Goal: Complete application form

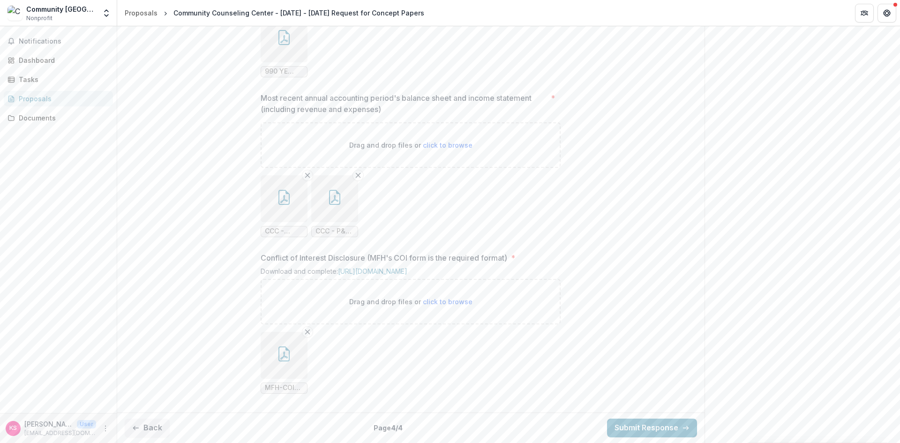
scroll to position [984, 0]
click at [149, 426] on button "Back" at bounding box center [147, 428] width 45 height 19
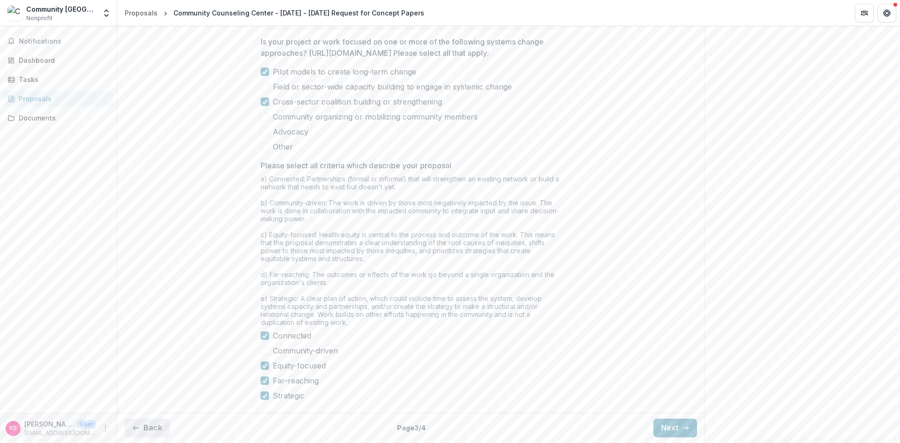
click at [149, 426] on button "Back" at bounding box center [147, 428] width 45 height 19
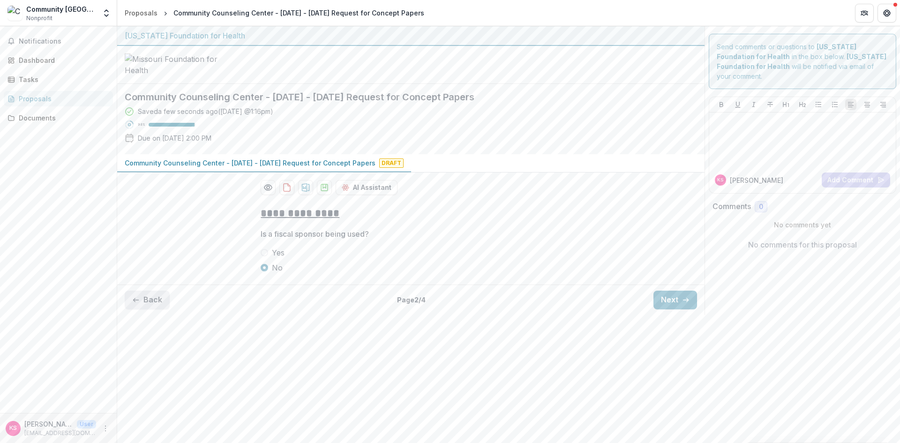
scroll to position [0, 0]
click at [143, 309] on button "Back" at bounding box center [147, 300] width 45 height 19
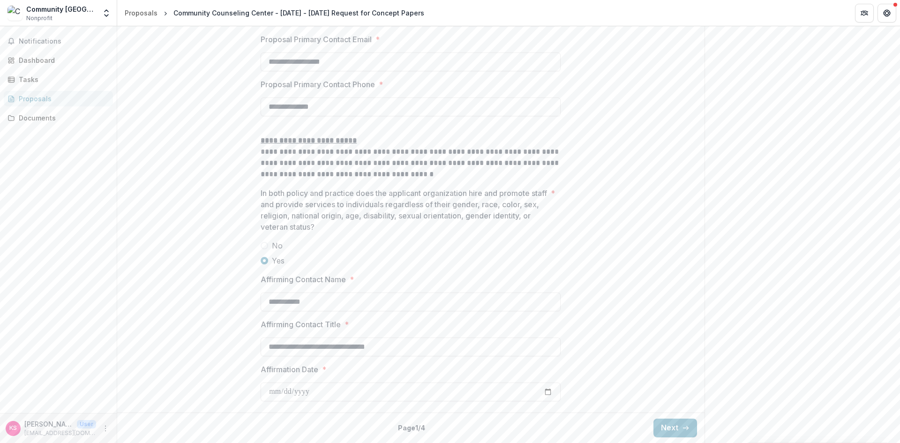
scroll to position [1362, 0]
click at [673, 425] on button "Next" at bounding box center [676, 428] width 44 height 19
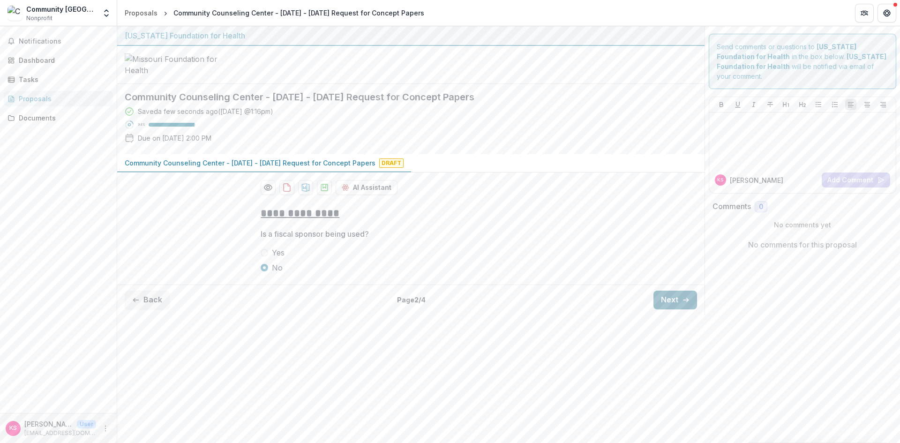
click at [665, 309] on button "Next" at bounding box center [676, 300] width 44 height 19
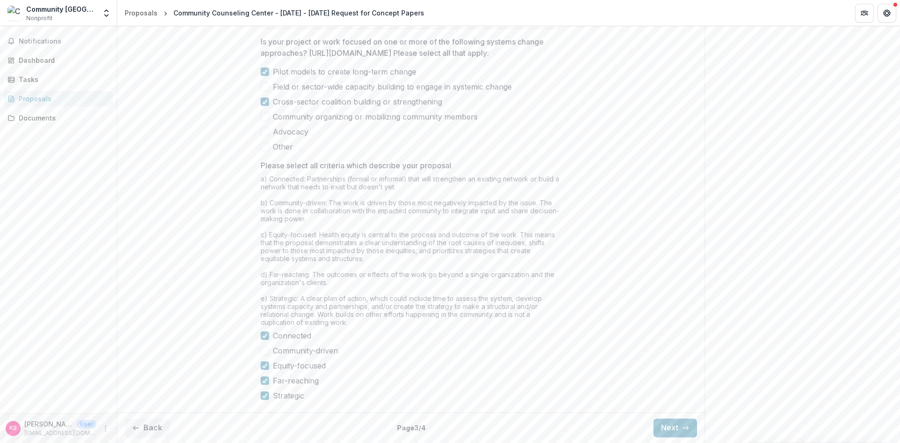
scroll to position [710, 0]
click at [668, 426] on button "Next" at bounding box center [676, 428] width 44 height 19
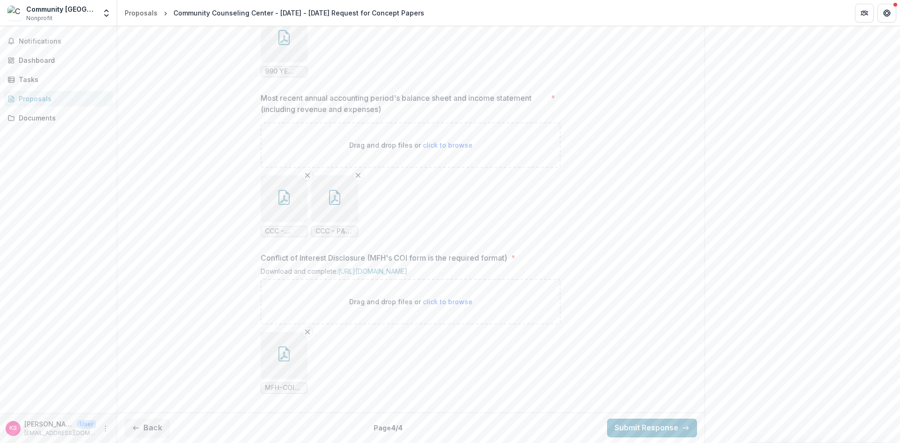
scroll to position [984, 0]
click at [649, 424] on button "Submit Response" at bounding box center [652, 428] width 90 height 19
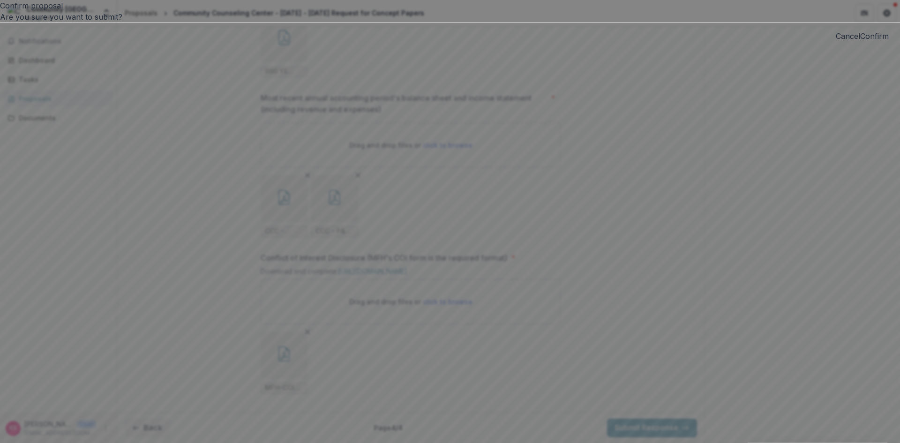
click at [860, 42] on button "Confirm" at bounding box center [874, 35] width 29 height 11
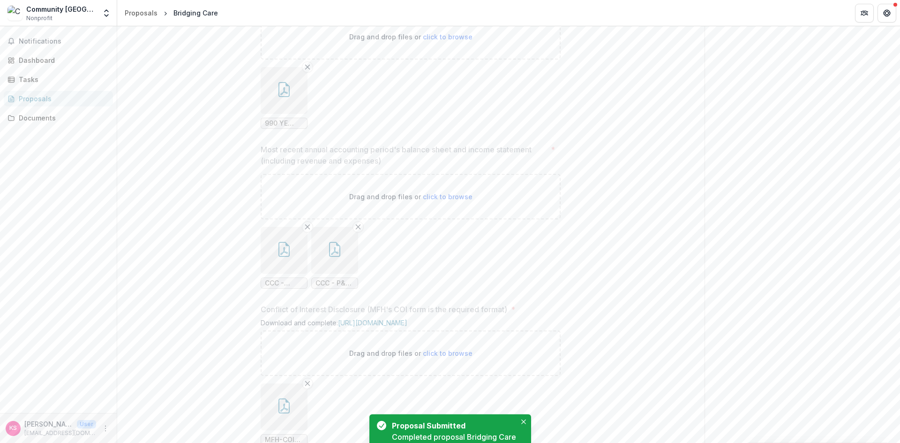
scroll to position [1014, 0]
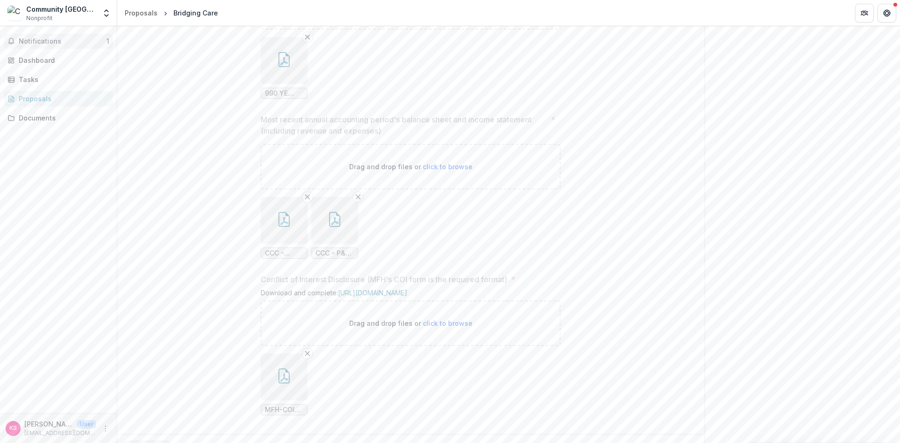
click at [42, 38] on span "Notifications" at bounding box center [63, 42] width 88 height 8
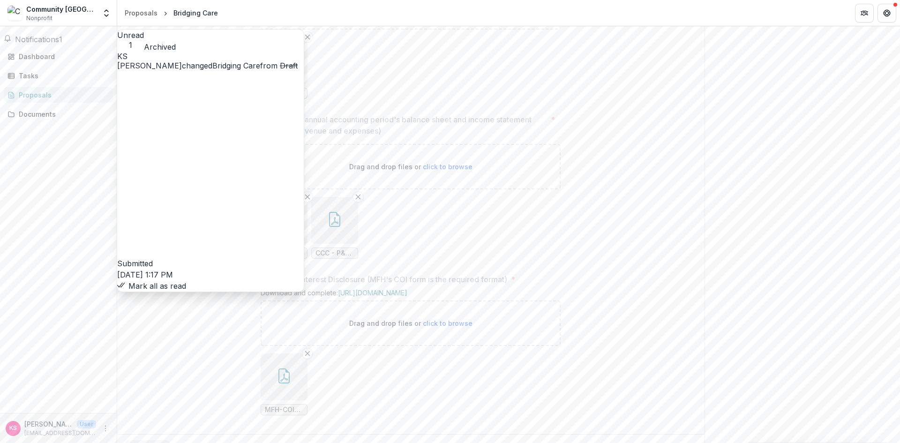
click at [243, 70] on link "Bridging Care" at bounding box center [236, 65] width 48 height 9
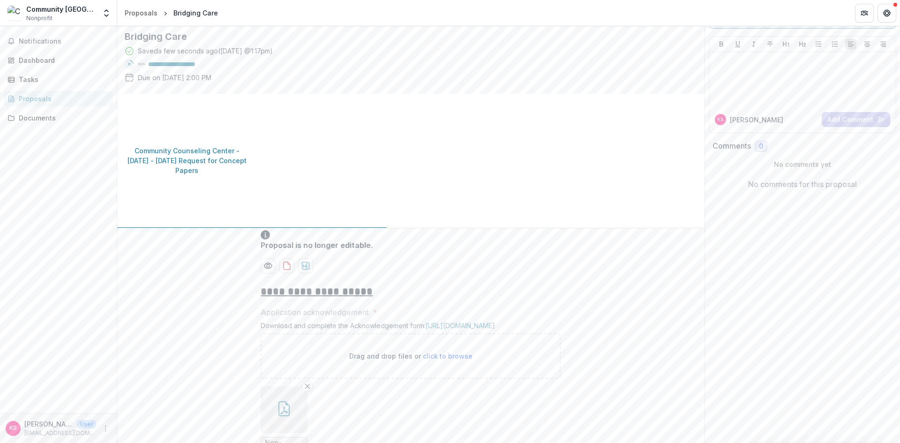
scroll to position [0, 0]
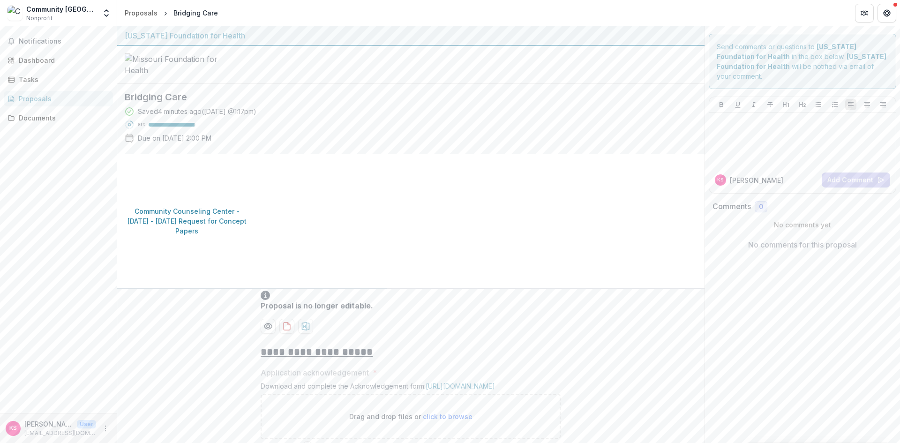
click at [18, 9] on img at bounding box center [15, 13] width 15 height 15
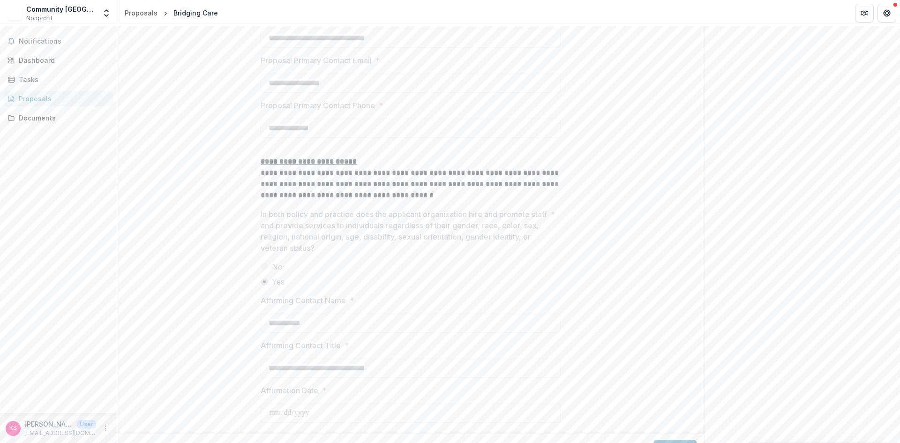
scroll to position [1392, 0]
